Goal: Check status: Check status

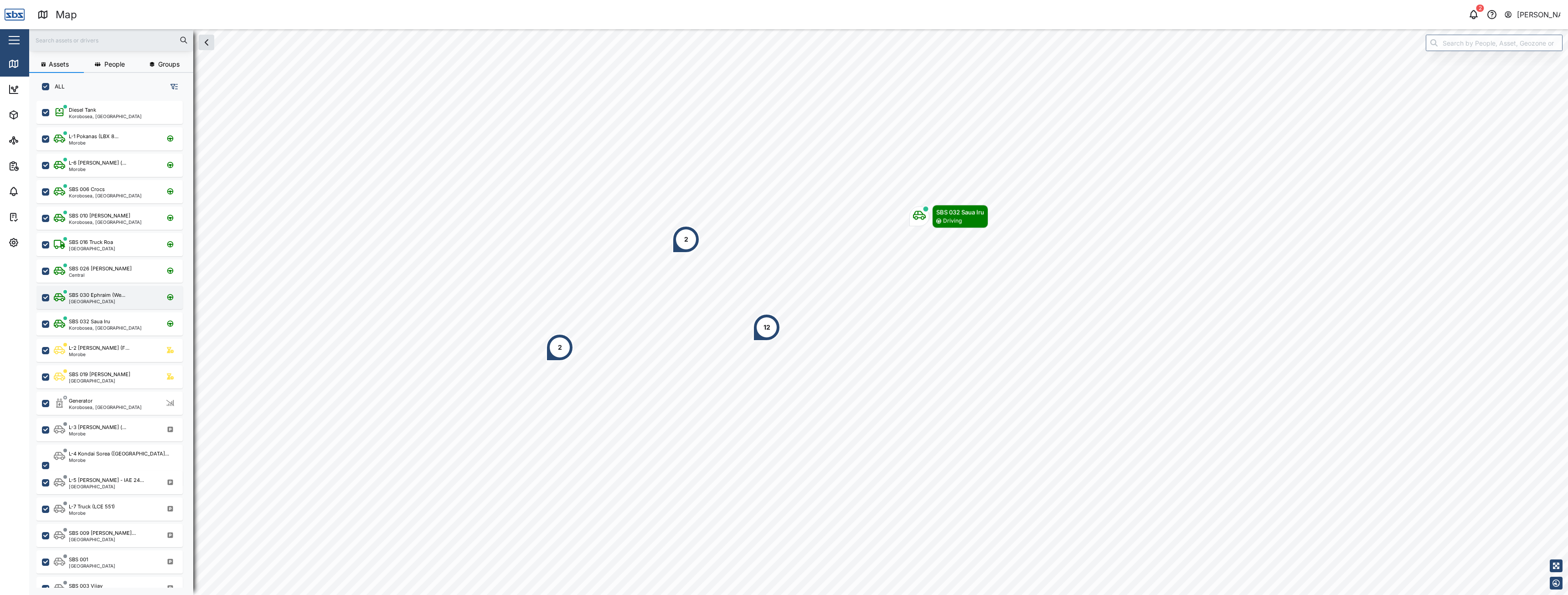
scroll to position [484, 142]
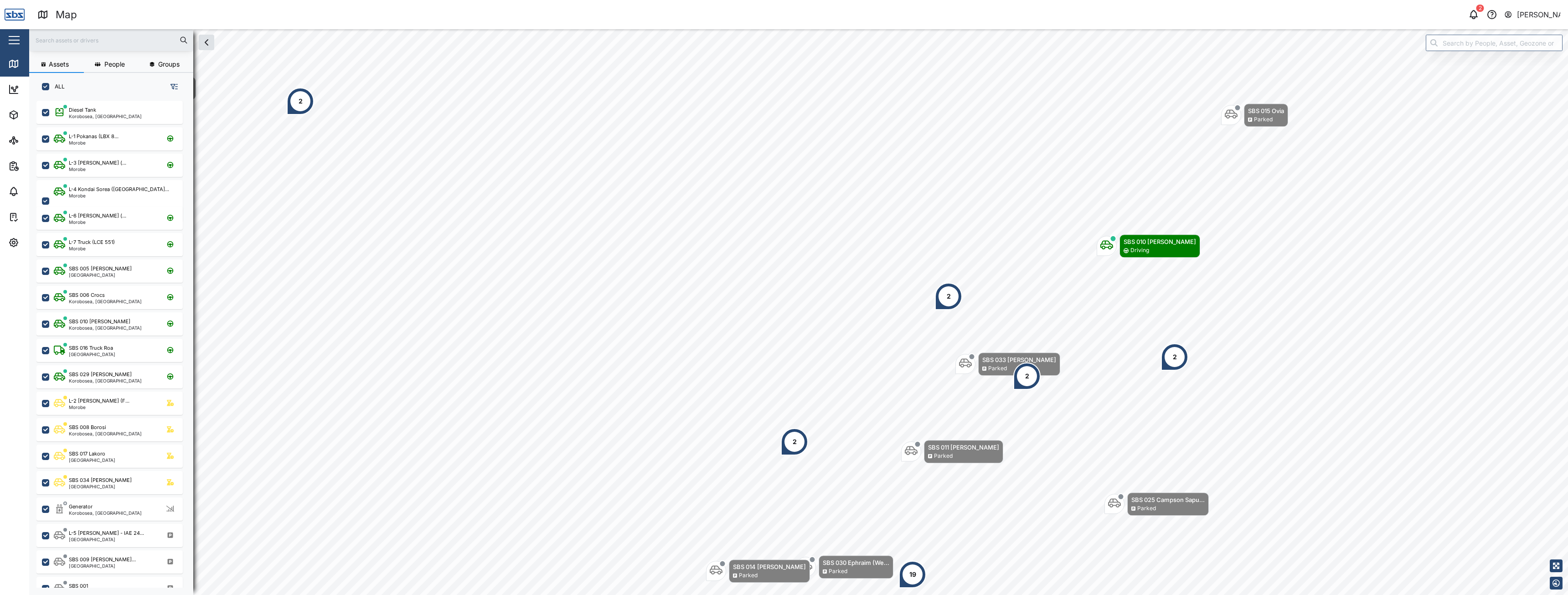
click at [292, 99] on div "2" at bounding box center [300, 101] width 27 height 27
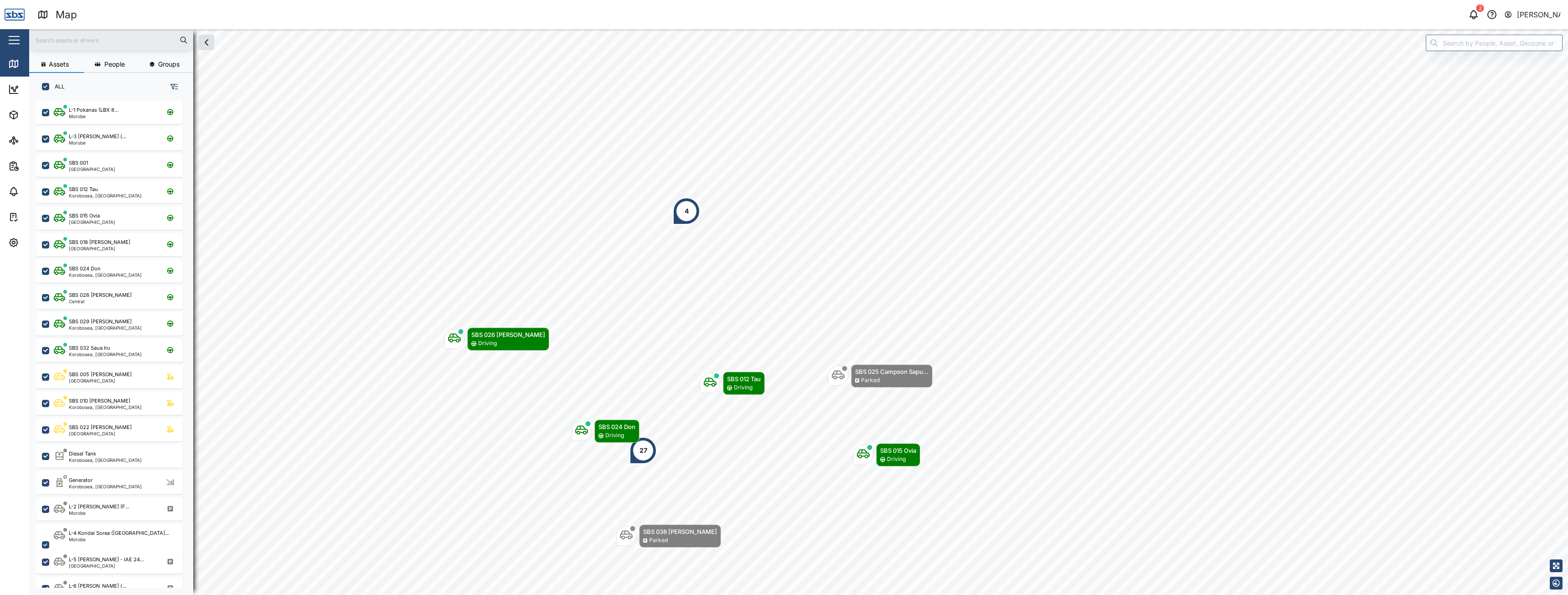
click at [104, 43] on input "text" at bounding box center [111, 40] width 153 height 13
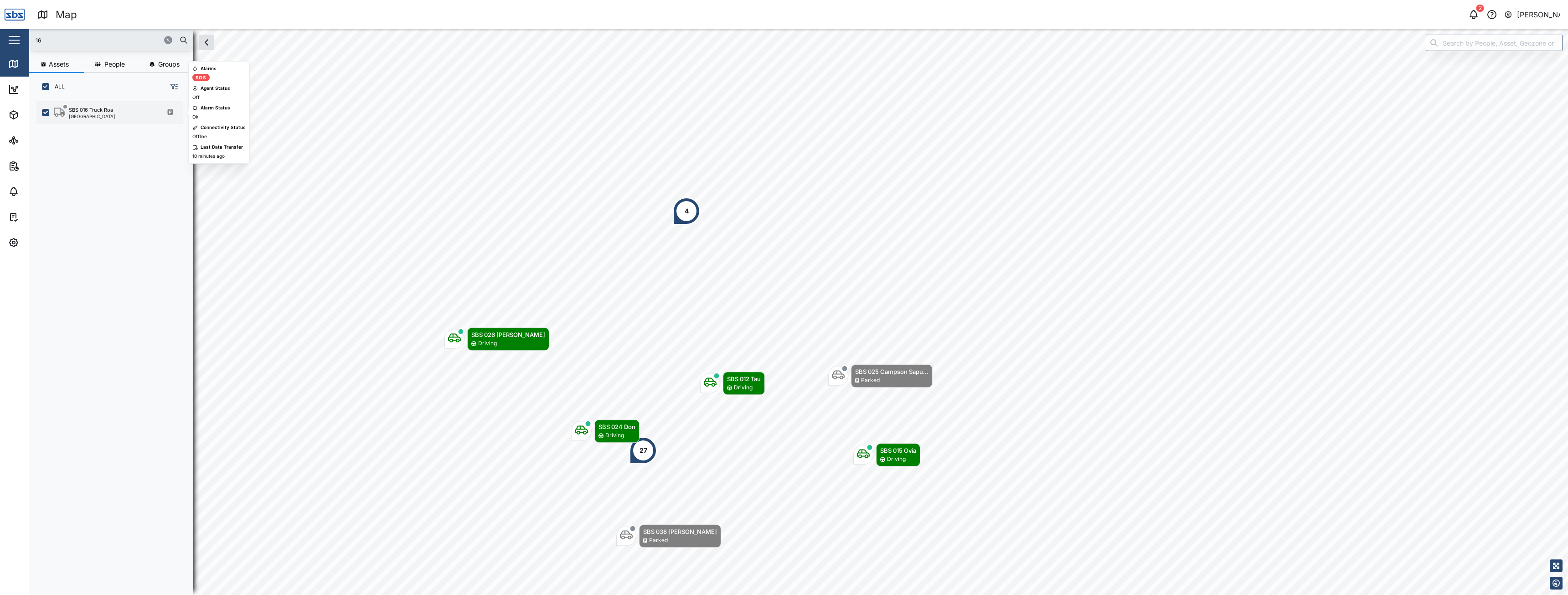
type input "16"
click at [88, 116] on div "[GEOGRAPHIC_DATA]" at bounding box center [92, 116] width 46 height 4
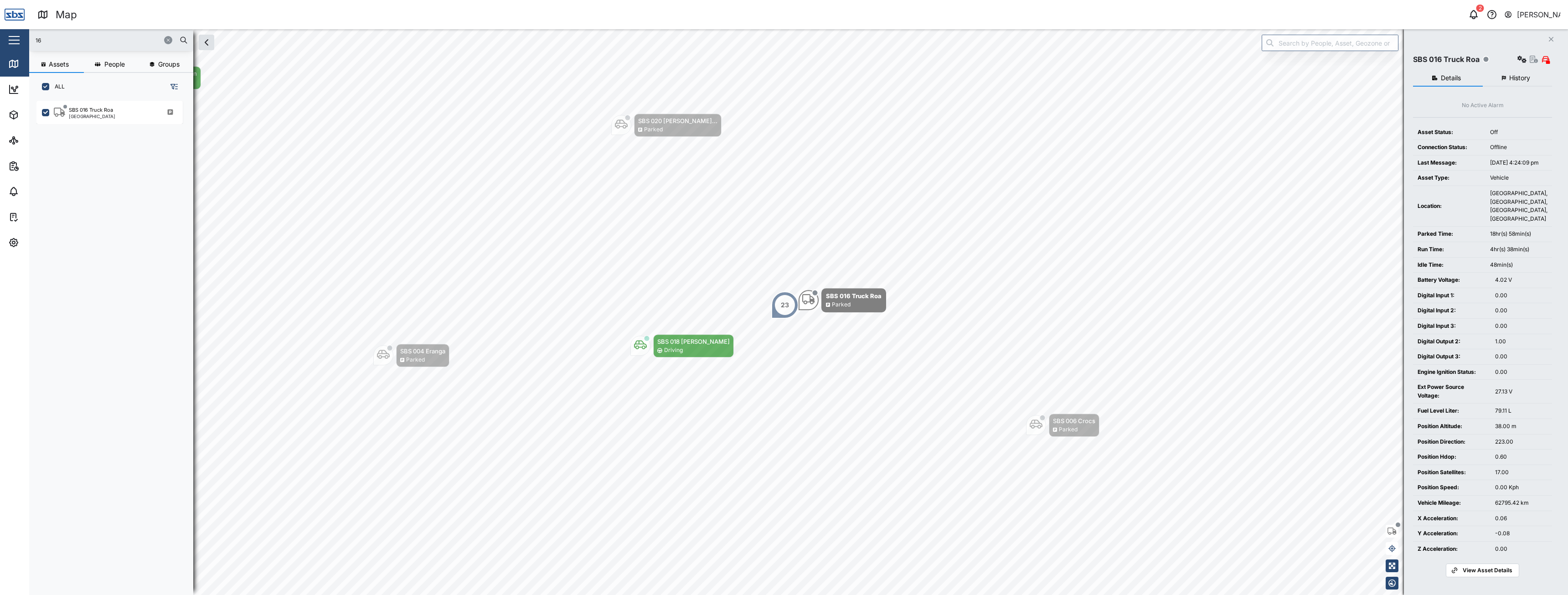
click at [1512, 76] on span "History" at bounding box center [1519, 78] width 21 height 6
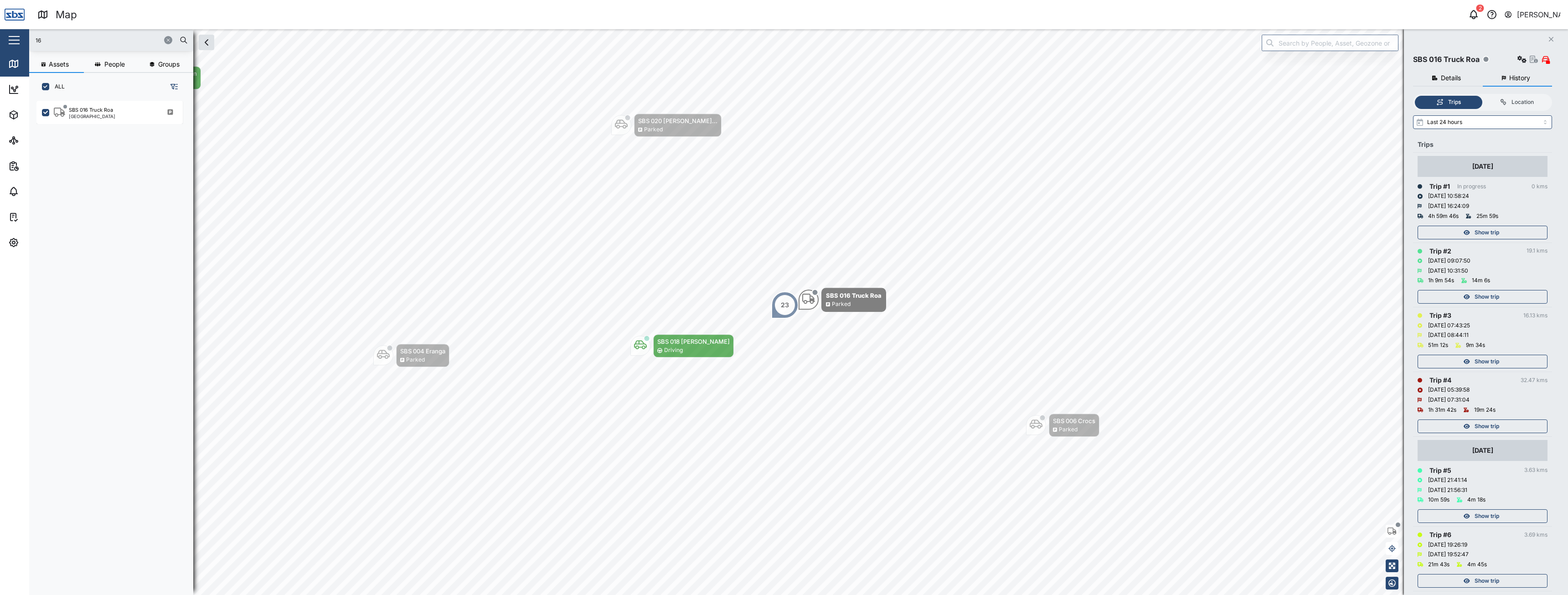
click at [1494, 228] on span "Show trip" at bounding box center [1486, 232] width 24 height 13
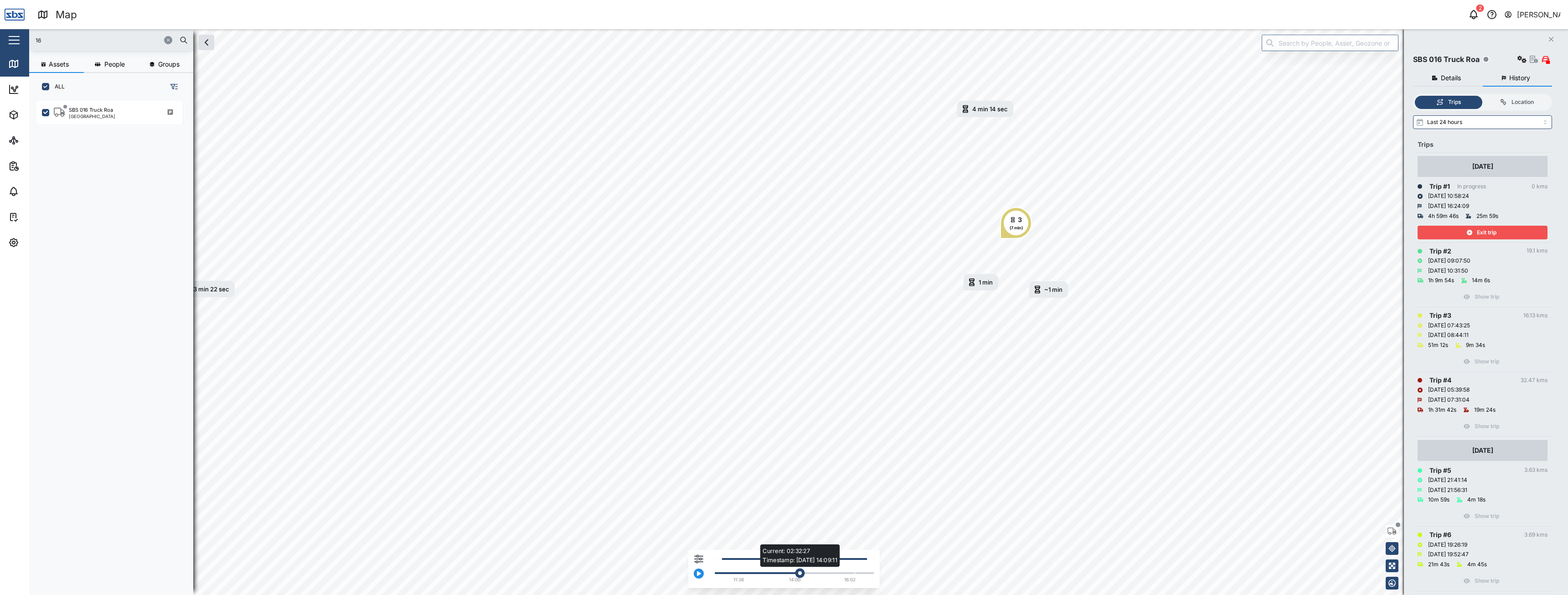
drag, startPoint x: 719, startPoint y: 574, endPoint x: 800, endPoint y: 570, distance: 81.1
click at [800, 570] on div "Current: 02:32:27 Timestamp: [DATE] 14:09:11" at bounding box center [800, 574] width 10 height 10
drag, startPoint x: 800, startPoint y: 571, endPoint x: 827, endPoint y: 572, distance: 27.0
click at [827, 572] on div "Current: 03:39:28 Timestamp: [DATE] 14:57:39" at bounding box center [823, 574] width 10 height 10
drag, startPoint x: 827, startPoint y: 572, endPoint x: 841, endPoint y: 573, distance: 14.0
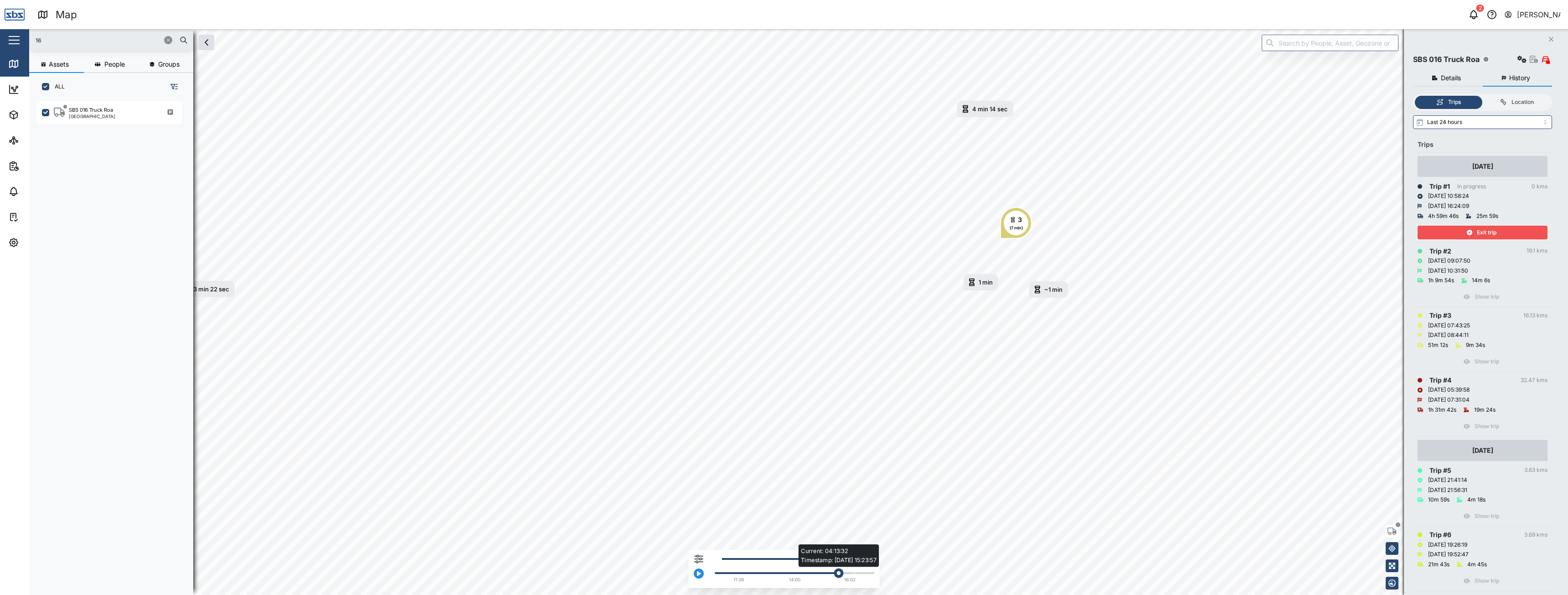
click at [841, 573] on div "Current: 04:13:32 Timestamp: [DATE] 15:23:57" at bounding box center [839, 574] width 10 height 10
